Goal: Use online tool/utility: Utilize a website feature to perform a specific function

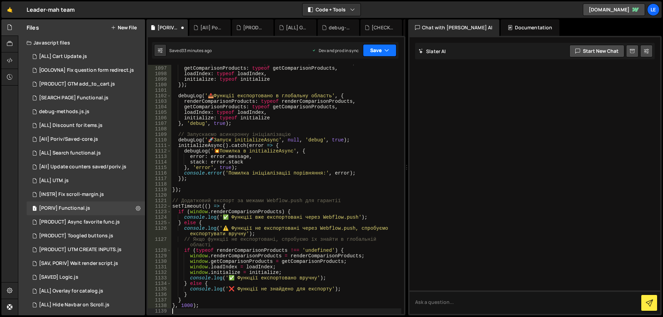
type textarea "stack: error.stack"
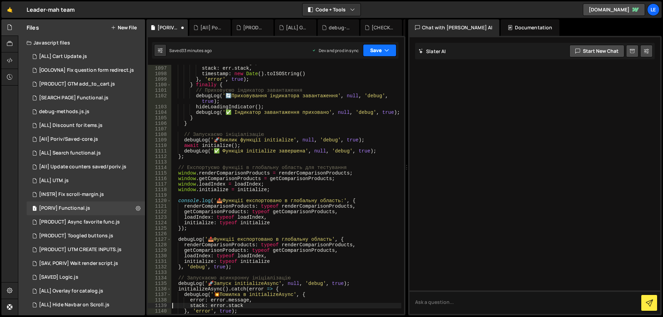
click at [379, 51] on button "Save" at bounding box center [379, 50] width 33 height 12
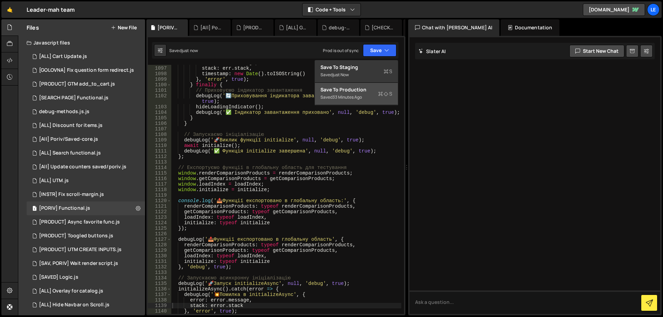
click at [348, 97] on div "33 minutes ago" at bounding box center [346, 97] width 29 height 6
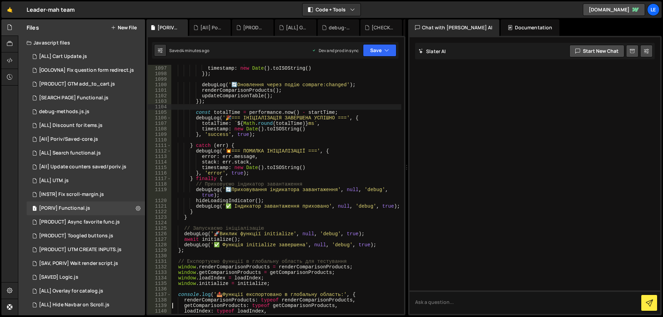
click at [302, 109] on div "event : event , timestamp : new Date ( ) . toISOString ( ) }) ; debugLog ( ' 🔄 …" at bounding box center [286, 190] width 230 height 260
type textarea "}, 1000);"
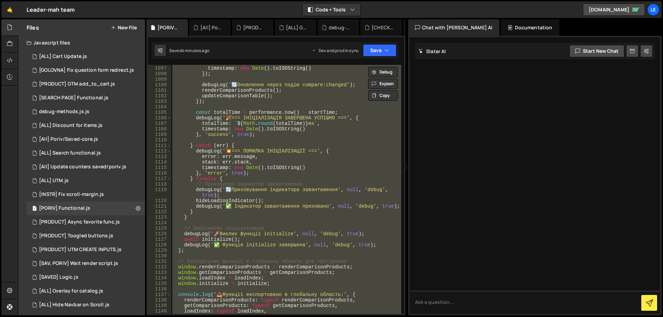
paste textarea
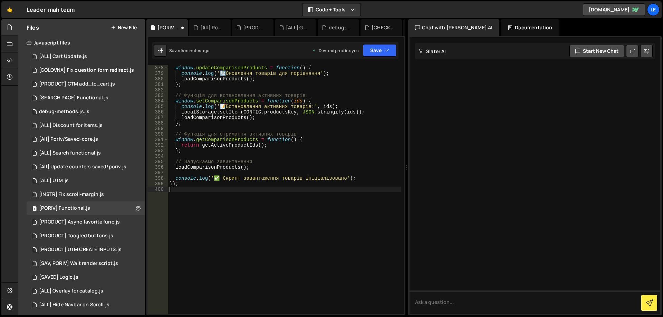
scroll to position [2148, 0]
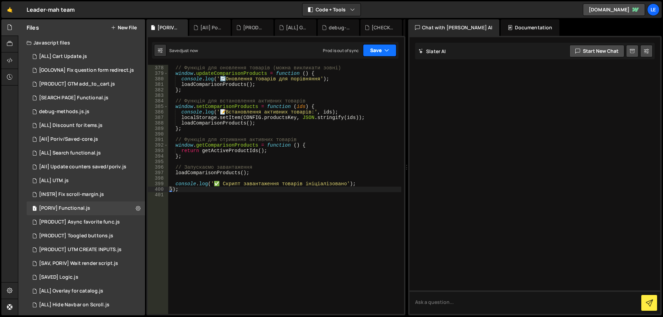
click at [383, 50] on button "Save" at bounding box center [379, 50] width 33 height 12
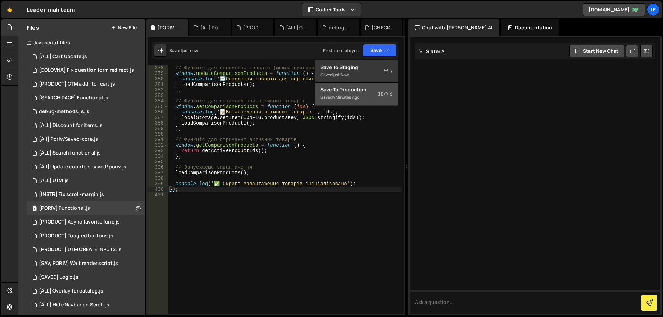
click at [368, 89] on div "Save to Production S" at bounding box center [356, 89] width 72 height 7
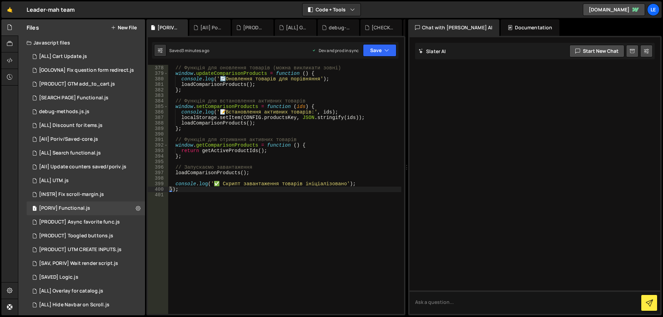
type textarea "console.log('📝 Встановлення активних товарів:', ids);"
click at [273, 114] on div "// Функція для оновлення товарів (можна викликати зовні) window . updateCompari…" at bounding box center [284, 190] width 233 height 260
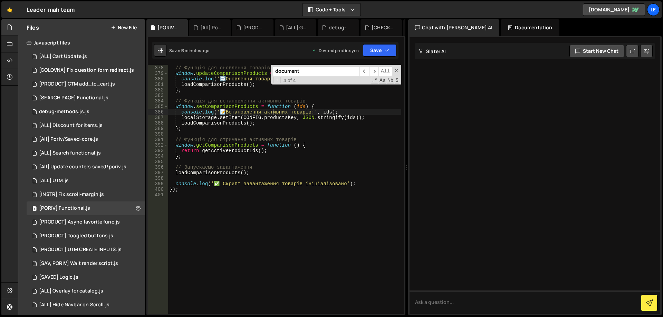
paste input ".comparison-fs-main-wrapper.slider"
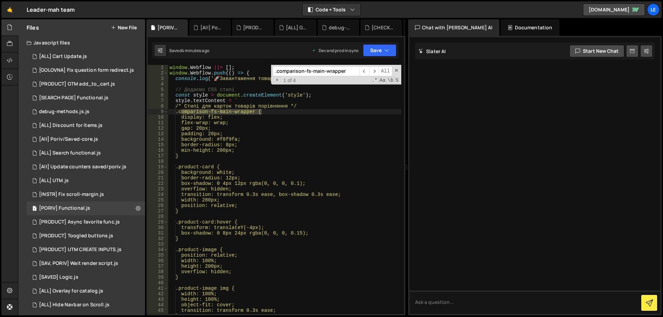
type input ".comparison-fs-main-wrapper"
click at [280, 113] on div "window . Webflow ||= [ ] ; window . Webflow . push (( ) => { console . log ( ' …" at bounding box center [284, 195] width 233 height 260
click at [261, 113] on div "window . Webflow ||= [ ] ; window . Webflow . push (( ) => { console . log ( ' …" at bounding box center [284, 195] width 233 height 260
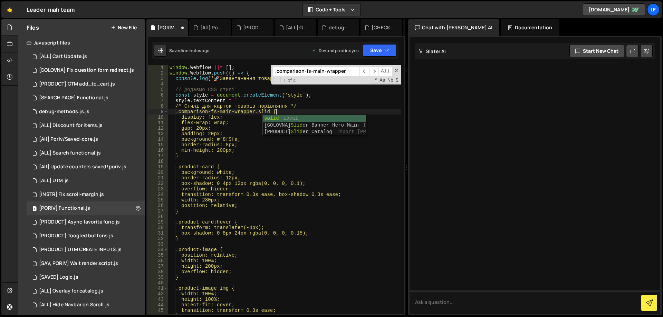
scroll to position [0, 8]
click at [295, 108] on div "window . Webflow ||= [ ] ; window . Webflow . push (( ) => { console . log ( ' …" at bounding box center [284, 195] width 233 height 260
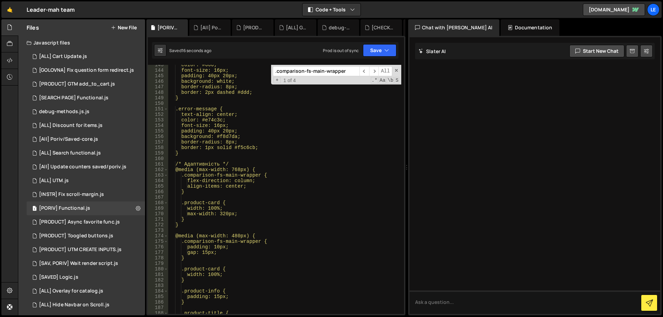
scroll to position [787, 0]
type textarea "/* Стилі для карток товарів порівняння */"
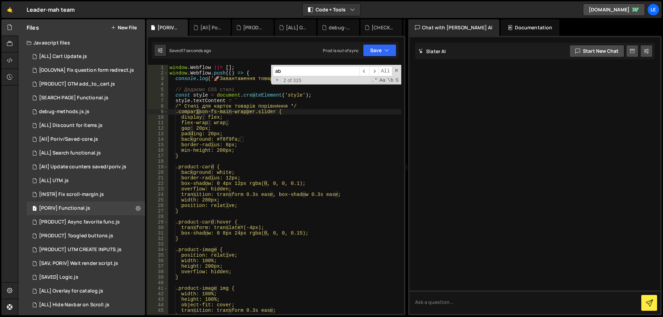
scroll to position [168, 0]
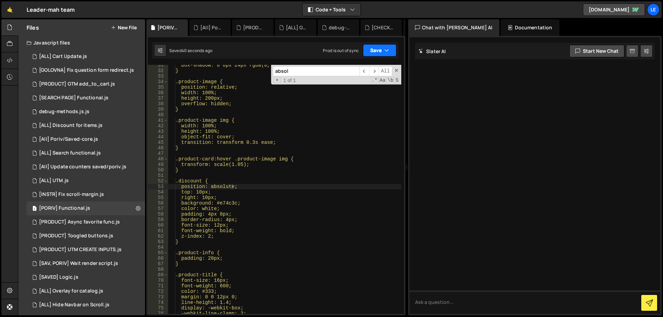
click at [378, 49] on button "Save" at bounding box center [379, 50] width 33 height 12
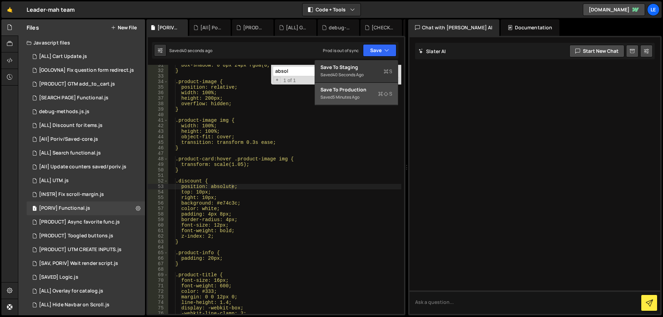
click at [359, 92] on div "Save to Production S" at bounding box center [356, 89] width 72 height 7
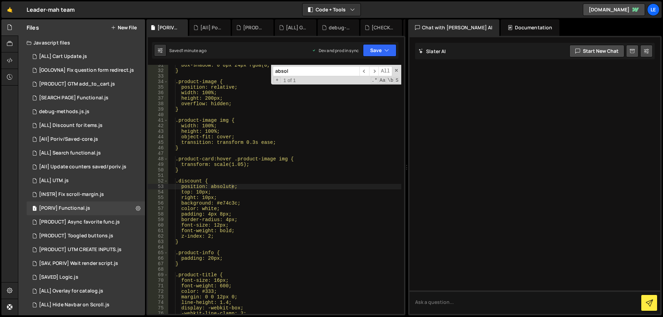
click at [321, 76] on div "absol ​ ​ All Replace All + 1 of 1 .* Aa \b S" at bounding box center [336, 75] width 130 height 20
paste input ".product-image"
type input ".product-image"
click at [231, 88] on div "box-shadow: 0 8px 24px rgba(0, 0, 0, 0.15); } .product-image { position: relati…" at bounding box center [284, 192] width 233 height 260
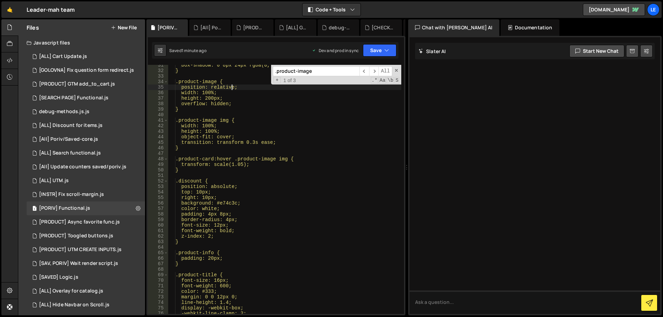
click at [231, 88] on div "box-shadow: 0 8px 24px rgba(0, 0, 0, 0.15); } .product-image { position: relati…" at bounding box center [284, 192] width 233 height 260
click at [371, 48] on button "Save" at bounding box center [379, 50] width 33 height 12
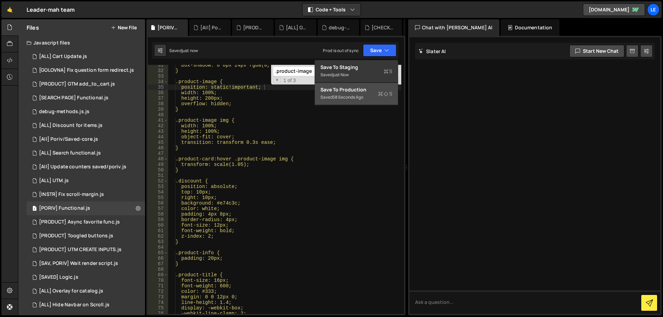
click at [367, 91] on div "Save to Production S" at bounding box center [356, 89] width 72 height 7
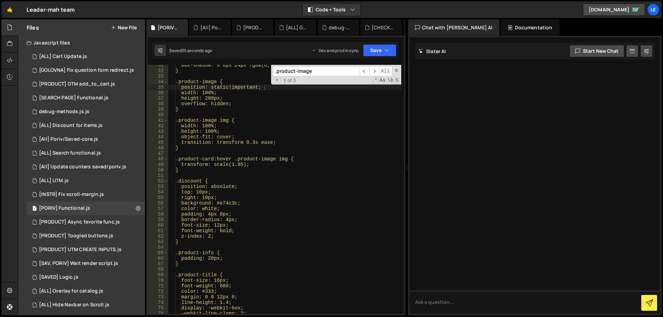
scroll to position [147, 0]
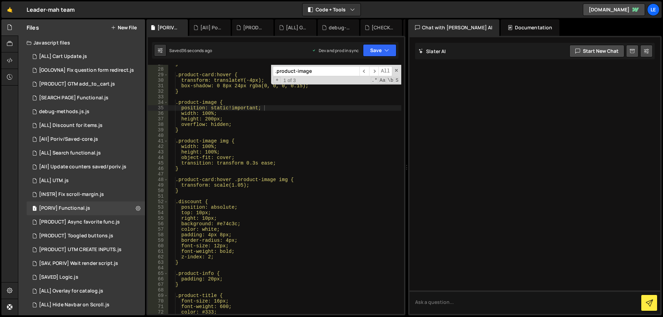
type textarea "height: 200px;"
drag, startPoint x: 227, startPoint y: 118, endPoint x: 149, endPoint y: 121, distance: 77.4
click at [149, 121] on div "height: 200px; 27 28 29 30 31 32 33 34 35 36 37 38 39 40 41 42 43 44 45 46 47 4…" at bounding box center [276, 189] width 256 height 249
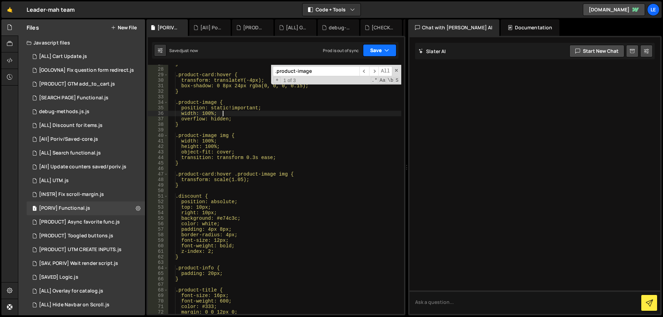
click at [376, 47] on button "Save" at bounding box center [379, 50] width 33 height 12
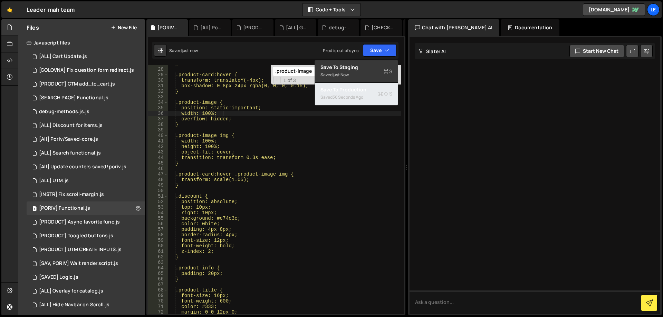
click at [352, 97] on div "36 seconds ago" at bounding box center [347, 97] width 31 height 6
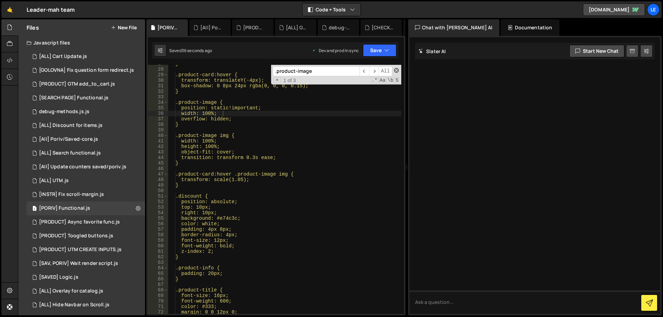
click at [395, 69] on span at bounding box center [396, 70] width 5 height 5
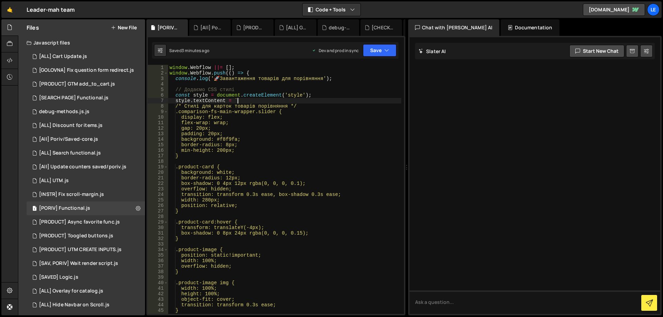
click at [280, 101] on div "window . Webflow ||= [ ] ; window . Webflow . push (( ) => { console . log ( ' …" at bounding box center [284, 195] width 233 height 260
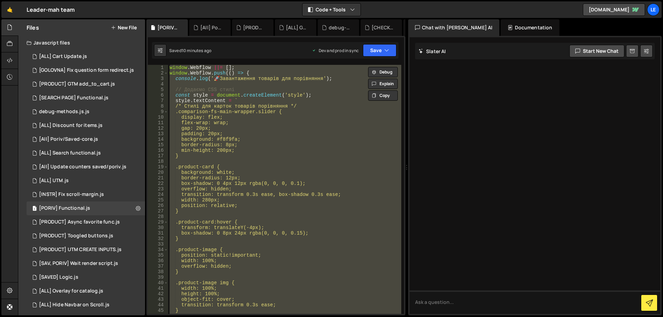
click at [297, 106] on div "window . Webflow ||= [ ] ; window . Webflow . push (( ) => { console . log ( ' …" at bounding box center [284, 189] width 233 height 249
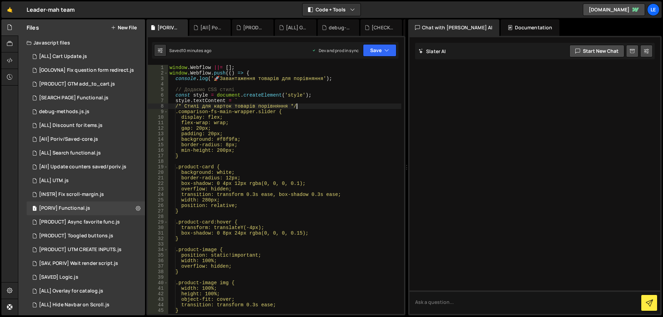
type textarea "});"
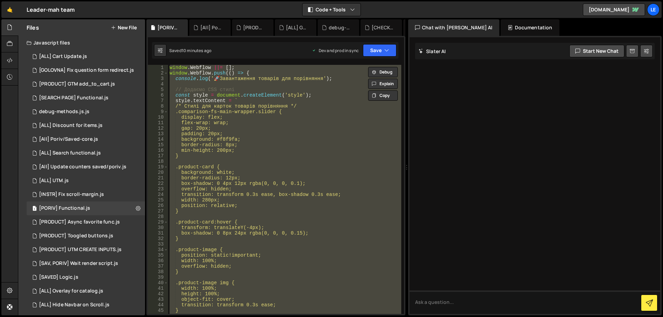
paste textarea
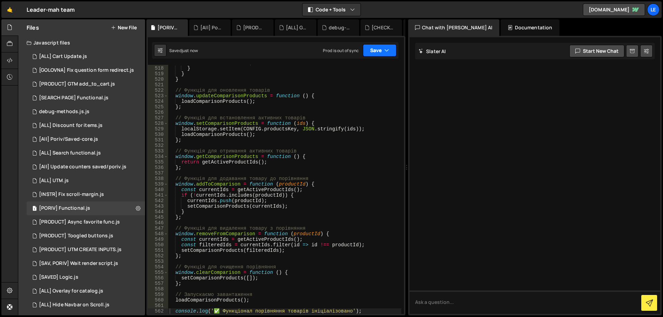
click at [380, 47] on button "Save" at bounding box center [379, 50] width 33 height 12
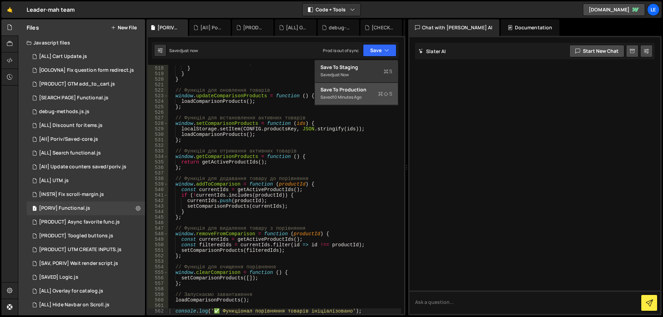
click at [359, 91] on div "Save to Production S" at bounding box center [356, 89] width 72 height 7
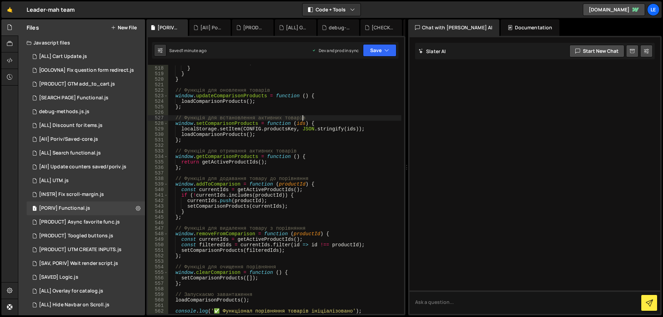
click at [302, 117] on div "'<div class="error-message">Помилка завантаження товарів. Спробуйте пізніше.</d…" at bounding box center [284, 188] width 233 height 266
type textarea "});"
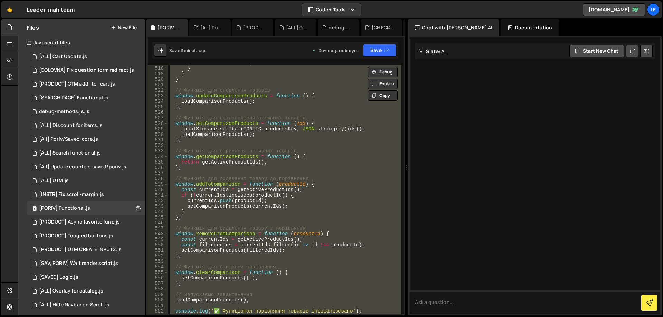
paste textarea
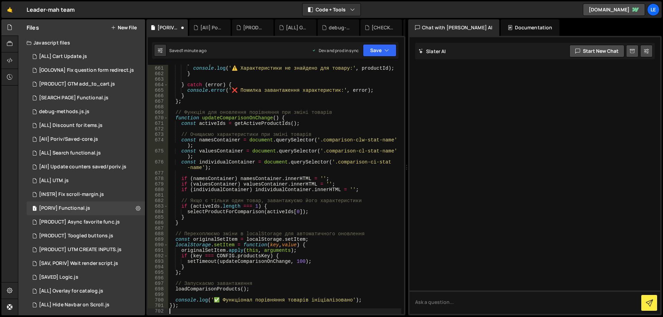
scroll to position [3766, 0]
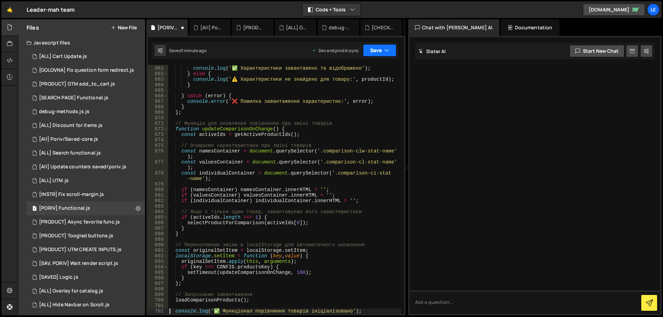
click at [377, 54] on button "Save" at bounding box center [379, 50] width 33 height 12
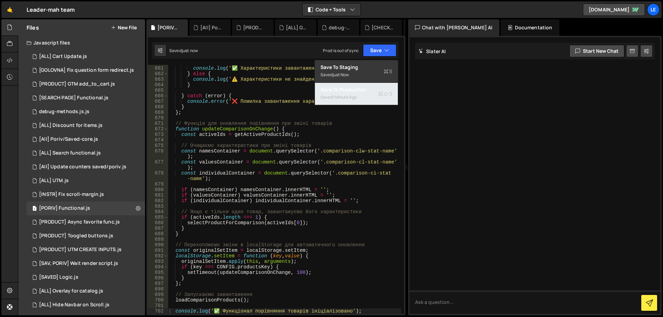
click at [338, 97] on div "1 minute ago" at bounding box center [344, 97] width 24 height 6
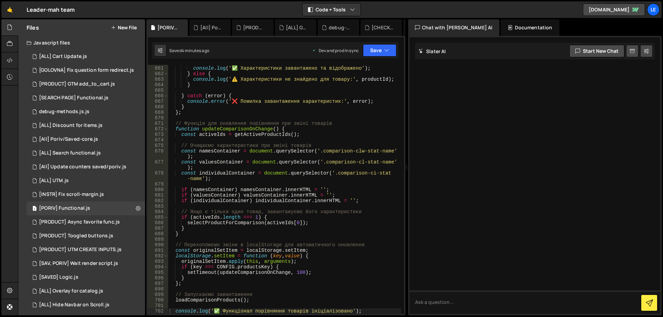
click at [303, 121] on div "console . log ( '✅ Характеристики завантажено та відображено' ) ; } else { cons…" at bounding box center [284, 190] width 233 height 260
type textarea "});"
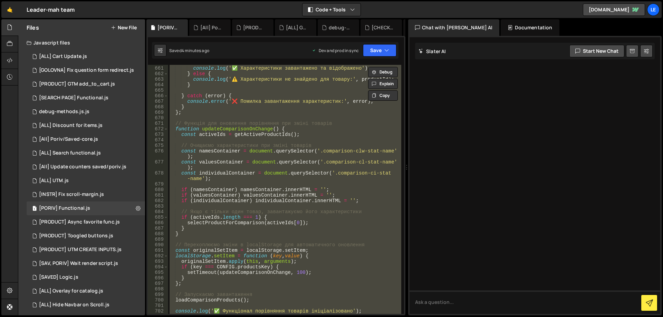
paste textarea
type textarea "console.log('✅ Функціонал порівняння товарів ініціалізовано');"
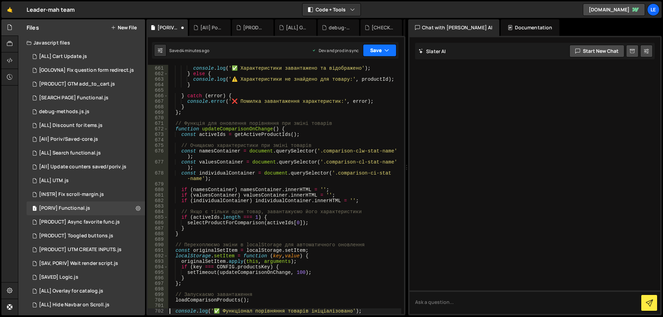
click at [370, 52] on button "Save" at bounding box center [379, 50] width 33 height 12
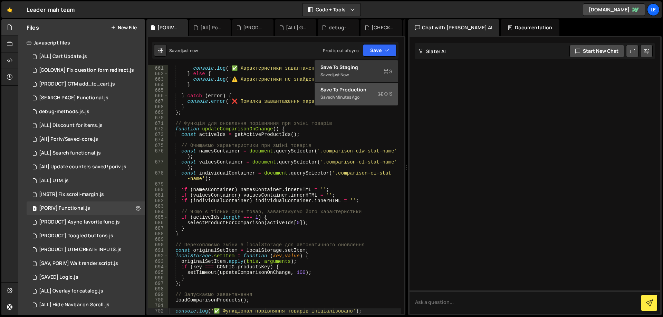
click at [344, 93] on div "Save to Production S" at bounding box center [356, 89] width 72 height 7
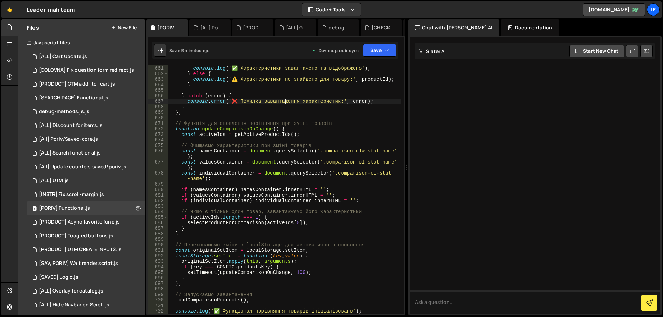
click at [285, 100] on div "console . log ( '✅ Характеристики завантажено та відображено' ) ; } else { cons…" at bounding box center [284, 190] width 233 height 260
type textarea "});"
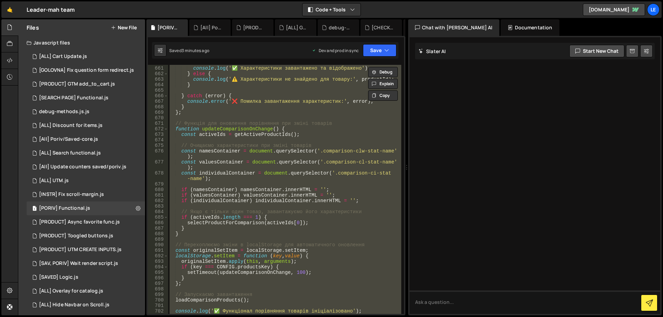
paste textarea
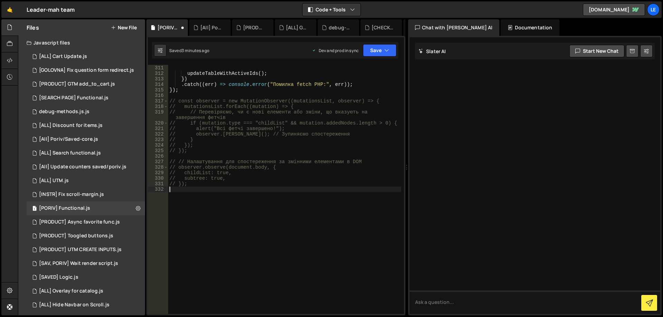
scroll to position [1750, 0]
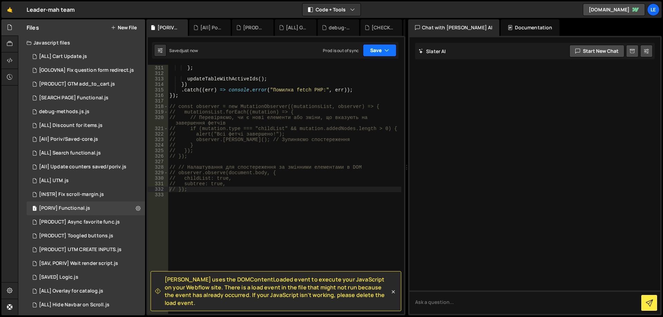
click at [378, 48] on button "Save" at bounding box center [379, 50] width 33 height 12
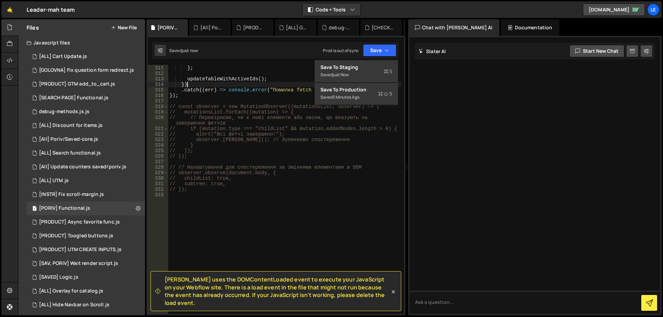
click at [268, 85] on div "createComparisonTableAndFillElements ( parsedCards , selectedIds ) ; } ; update…" at bounding box center [284, 190] width 233 height 260
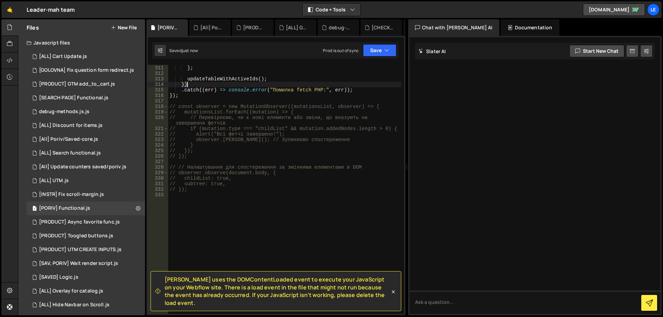
type textarea "// });"
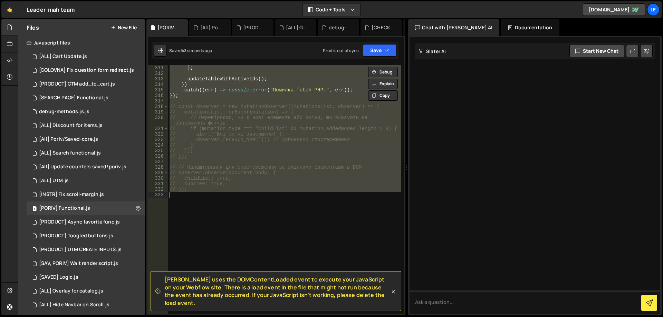
click at [301, 194] on div "createComparisonTableAndFillElements ( parsedCards , selectedIds ) ; } ; update…" at bounding box center [284, 189] width 233 height 249
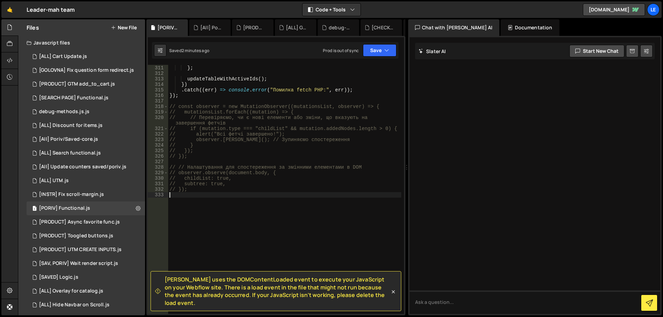
click at [295, 138] on div "createComparisonTableAndFillElements ( parsedCards , selectedIds ) ; } ; update…" at bounding box center [284, 190] width 233 height 260
type textarea "// });"
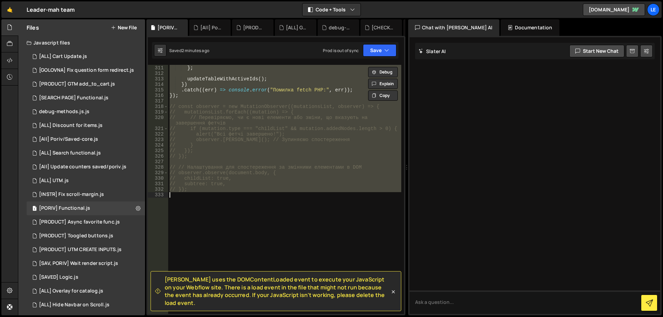
paste textarea
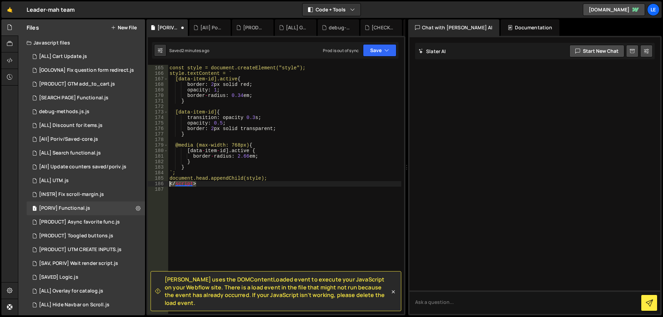
drag, startPoint x: 212, startPoint y: 184, endPoint x: 163, endPoint y: 182, distance: 49.8
click at [159, 184] on div "164 165 166 167 168 169 170 171 172 173 174 175 176 177 178 179 180 181 182 183…" at bounding box center [276, 189] width 256 height 249
type textarea "</script>"
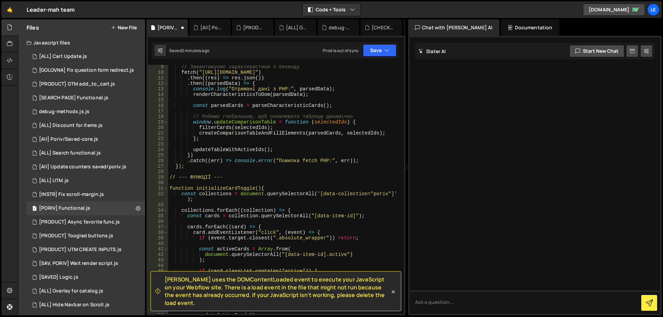
scroll to position [0, 0]
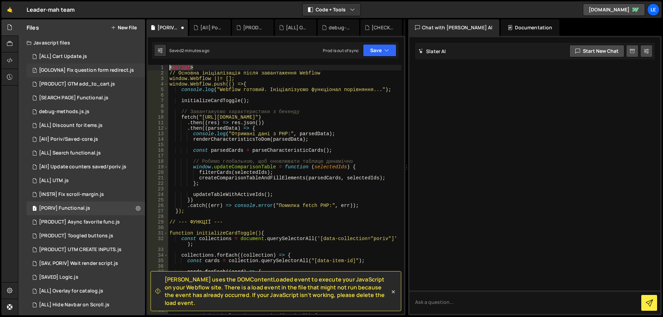
drag, startPoint x: 210, startPoint y: 68, endPoint x: 139, endPoint y: 65, distance: 70.5
click at [139, 65] on div "Files New File Javascript files 1 [ALL] Cart Update.js 0 1 [GOLOVNA] Fix questi…" at bounding box center [340, 167] width 645 height 297
type textarea "<script>"
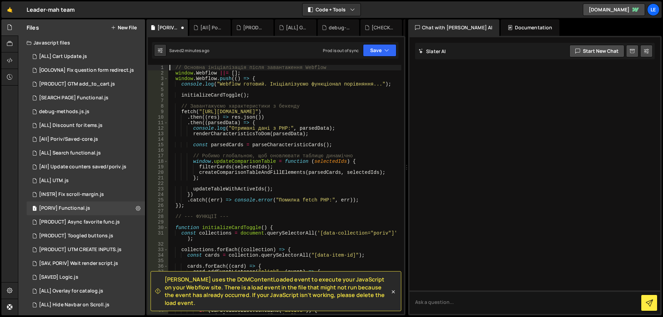
scroll to position [21, 0]
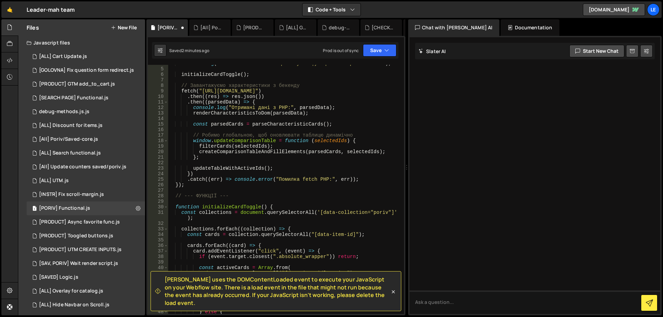
drag, startPoint x: 403, startPoint y: 89, endPoint x: 401, endPoint y: 239, distance: 150.2
click at [401, 242] on div "[PERSON_NAME] uses the DOMContentLoaded event to execute your JavaScript on you…" at bounding box center [275, 176] width 259 height 280
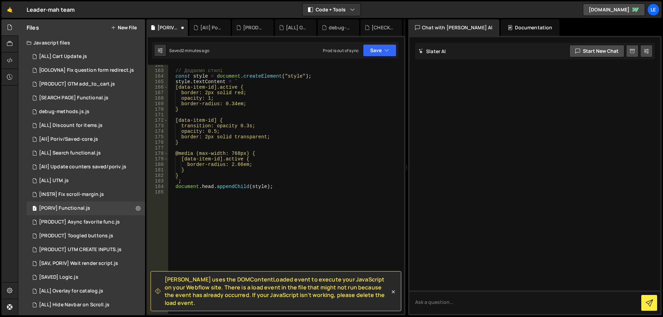
scroll to position [867, 0]
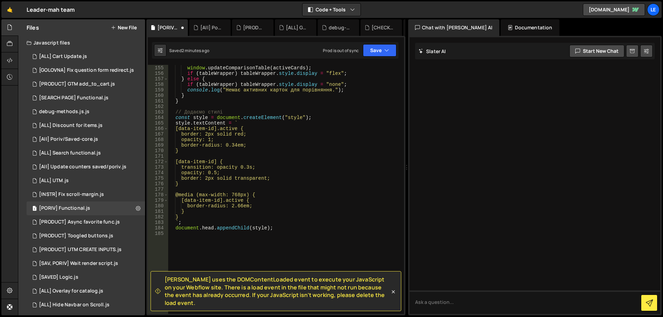
click at [191, 228] on div "if ( activeCards . length > 0 ) { window . updateComparisonTable ( activeCards …" at bounding box center [284, 190] width 233 height 260
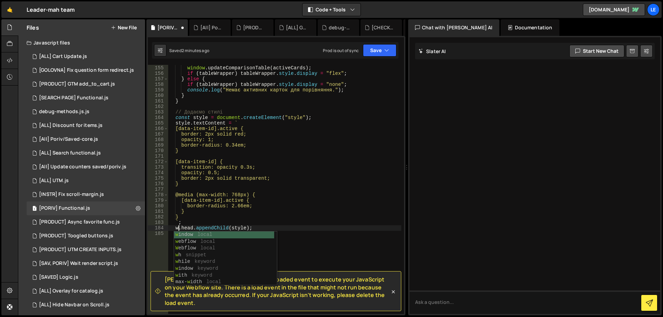
scroll to position [0, 1]
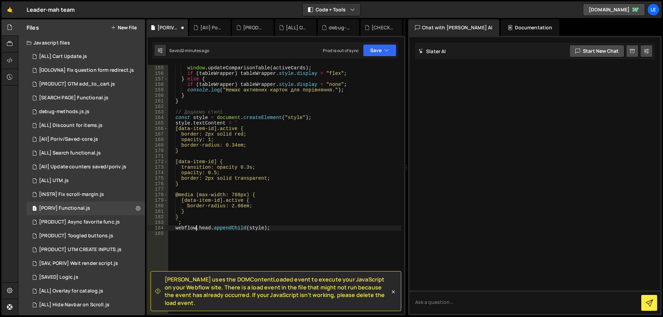
click at [279, 230] on div "if ( activeCards . length > 0 ) { window . updateComparisonTable ( activeCards …" at bounding box center [284, 190] width 233 height 260
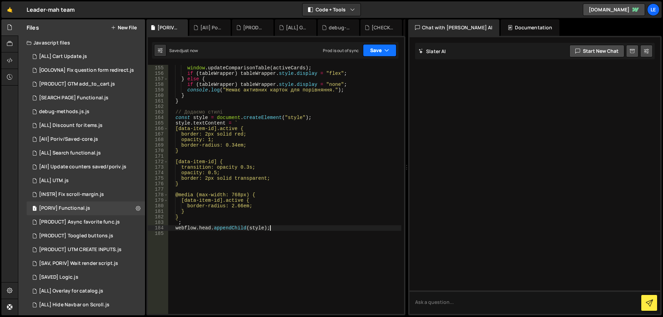
click at [380, 55] on button "Save" at bounding box center [379, 50] width 33 height 12
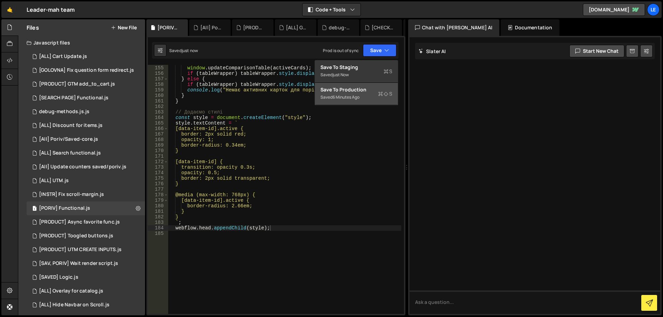
click at [365, 90] on div "Save to Production S" at bounding box center [356, 89] width 72 height 7
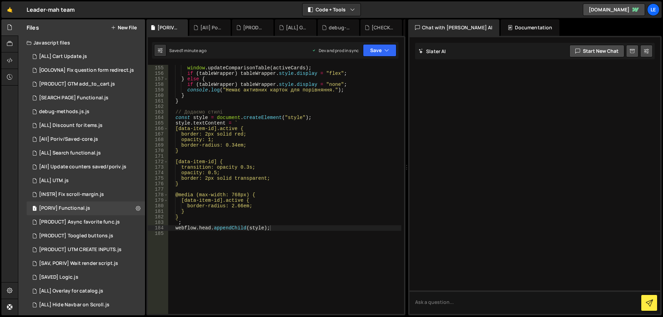
click at [318, 100] on div "if ( activeCards . length > 0 ) { window . updateComparisonTable ( activeCards …" at bounding box center [284, 190] width 233 height 260
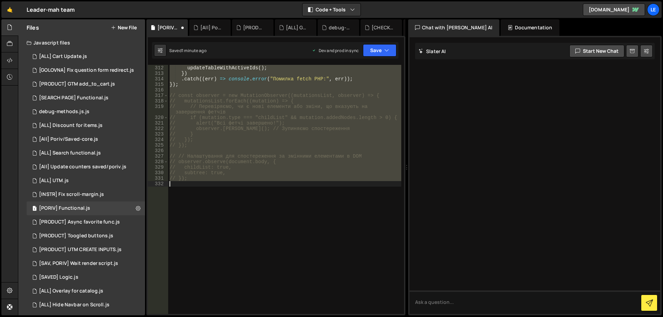
scroll to position [3899, 0]
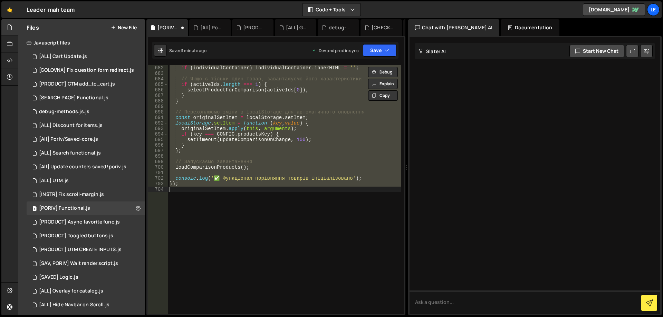
click at [319, 100] on div "if ( valuesContainer ) valuesContainer . innerHTML = '' ; if ( individualContai…" at bounding box center [284, 189] width 233 height 249
type textarea "}"
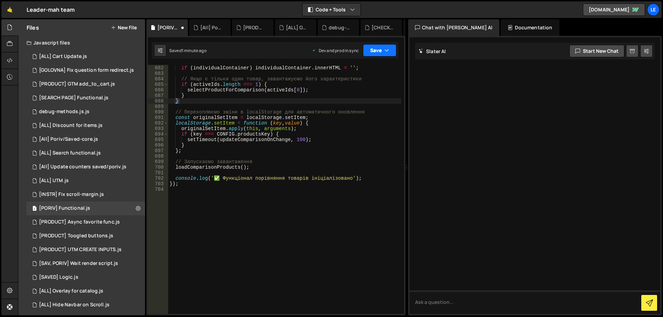
click at [381, 47] on button "Save" at bounding box center [379, 50] width 33 height 12
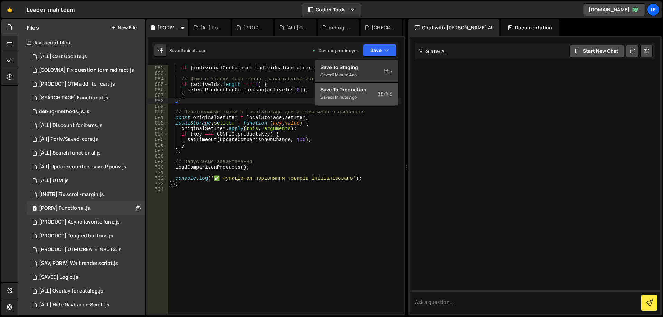
click at [356, 89] on div "Save to Production S" at bounding box center [356, 89] width 72 height 7
